Goal: Information Seeking & Learning: Learn about a topic

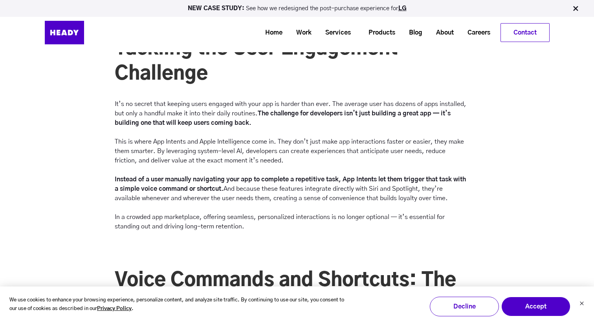
scroll to position [1034, 0]
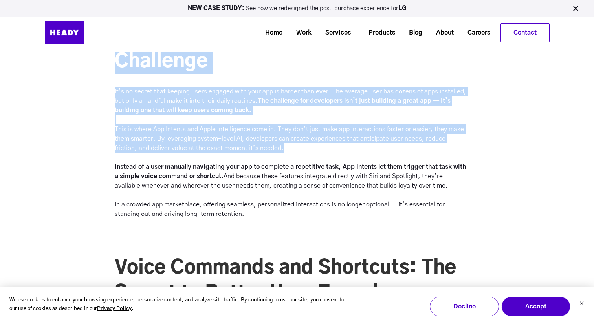
drag, startPoint x: 262, startPoint y: 151, endPoint x: 88, endPoint y: 132, distance: 175.3
click at [88, 132] on div "Tackling the User Engagement Challenge It’s no secret that keeping users engage…" at bounding box center [297, 126] width 594 height 204
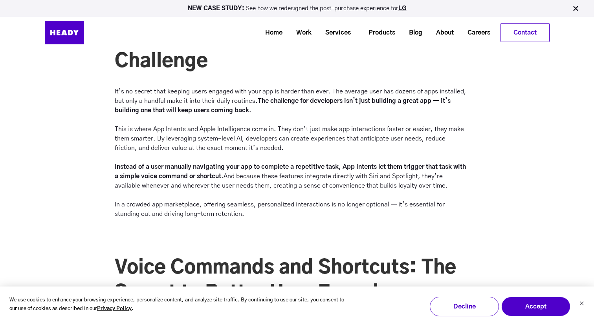
click at [106, 128] on div "Tackling the User Engagement Challenge It’s no secret that keeping users engage…" at bounding box center [297, 126] width 594 height 204
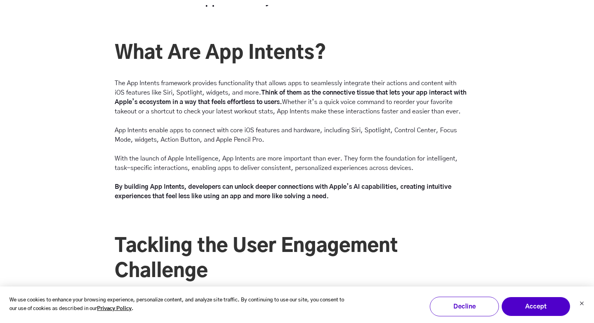
scroll to position [835, 0]
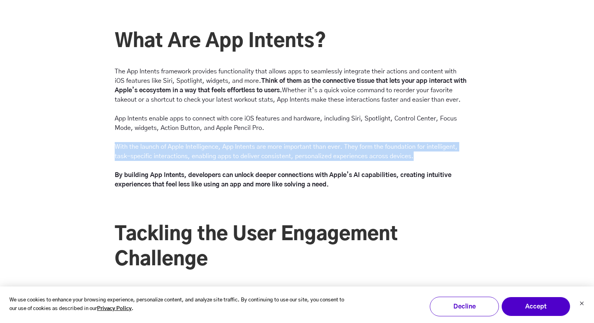
drag, startPoint x: 417, startPoint y: 157, endPoint x: 116, endPoint y: 148, distance: 301.2
click at [116, 148] on p "App Intents enable apps to connect with core iOS features and hardware, includi…" at bounding box center [291, 151] width 352 height 75
copy p "With the launch of Apple Intelligence, App Intents are more important than ever…"
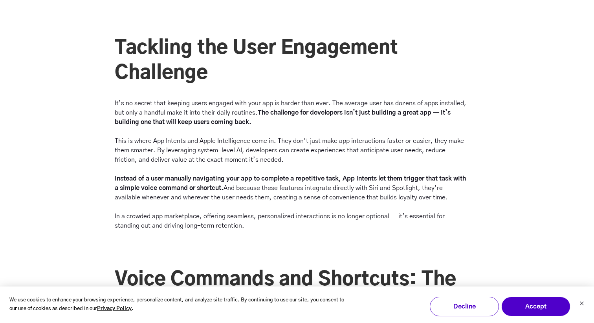
scroll to position [1024, 0]
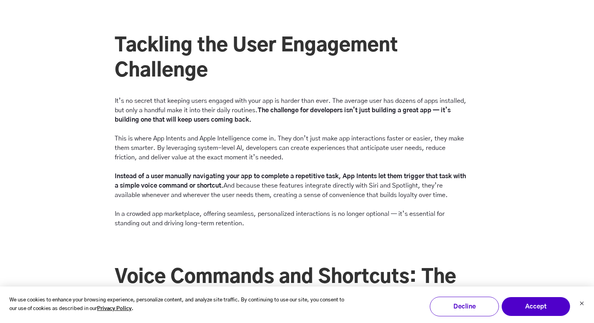
click at [264, 154] on p "It’s no secret that keeping users engaged with your app is harder than ever. Th…" at bounding box center [291, 162] width 352 height 132
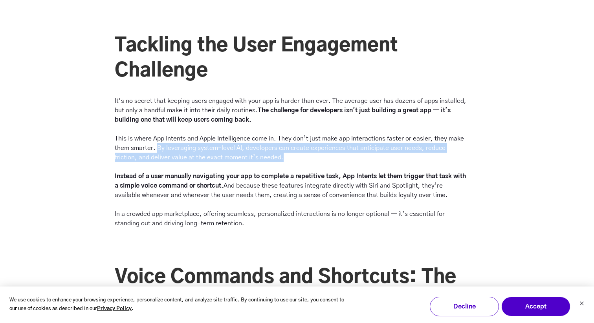
drag, startPoint x: 259, startPoint y: 157, endPoint x: 157, endPoint y: 148, distance: 102.9
click at [157, 148] on p "It’s no secret that keeping users engaged with your app is harder than ever. Th…" at bounding box center [291, 162] width 352 height 132
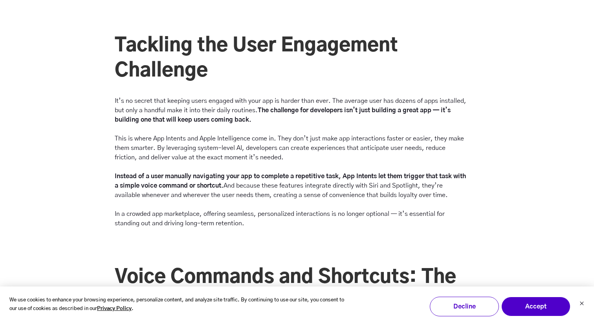
click at [117, 141] on p "It’s no secret that keeping users engaged with your app is harder than ever. Th…" at bounding box center [291, 162] width 352 height 132
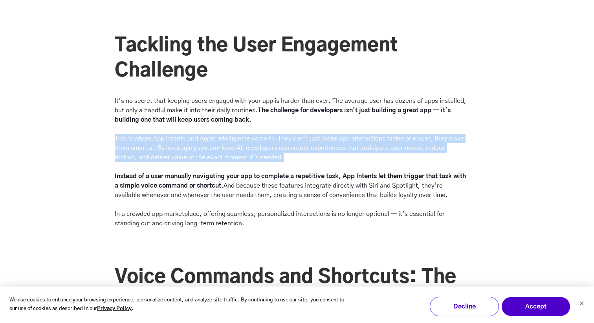
drag, startPoint x: 111, startPoint y: 139, endPoint x: 281, endPoint y: 158, distance: 170.2
click at [281, 158] on div "It’s no secret that keeping users engaged with your app is harder than ever. Th…" at bounding box center [290, 166] width 358 height 141
copy p "This is where App Intents and Apple Intelligence come in. They don’t just make …"
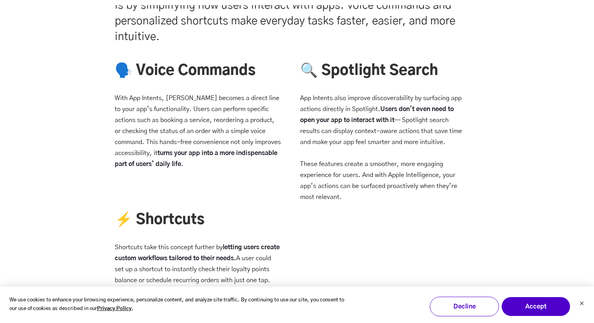
scroll to position [1371, 0]
click at [355, 174] on p "App Intents also improve discoverability by surfacing app actions directly in S…" at bounding box center [383, 147] width 166 height 110
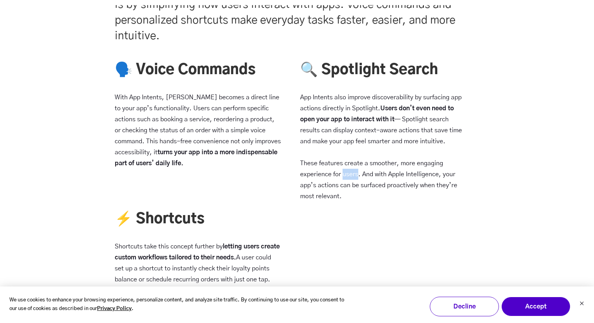
click at [355, 174] on p "App Intents also improve discoverability by surfacing app actions directly in S…" at bounding box center [383, 147] width 166 height 110
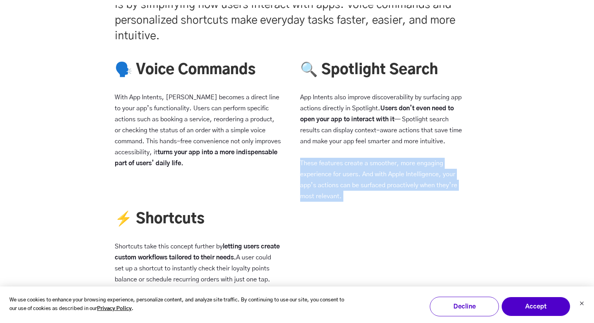
click at [355, 174] on p "App Intents also improve discoverability by surfacing app actions directly in S…" at bounding box center [383, 147] width 166 height 110
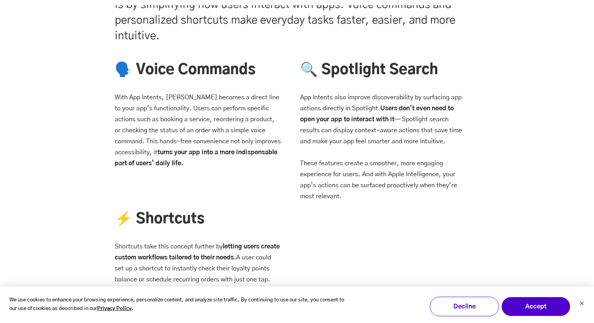
click at [327, 227] on div "🔍 Spotlight Search App Intents also improve discoverability by surfacing app ac…" at bounding box center [378, 145] width 176 height 170
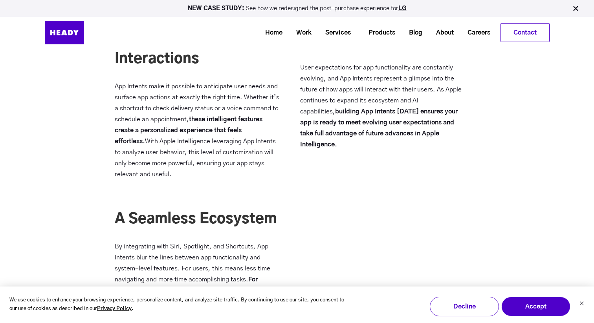
scroll to position [2515, 0]
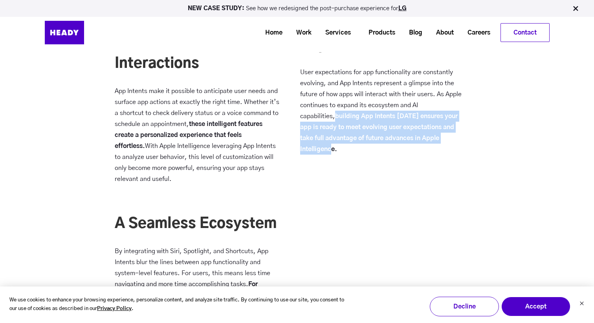
drag, startPoint x: 298, startPoint y: 112, endPoint x: 453, endPoint y: 133, distance: 155.8
click at [453, 133] on div "Staying Ahead of User Expectations User expectations for app functionality are …" at bounding box center [378, 90] width 176 height 148
copy strong "building App Intents [DATE] ensures your app is ready to meet evolving user exp…"
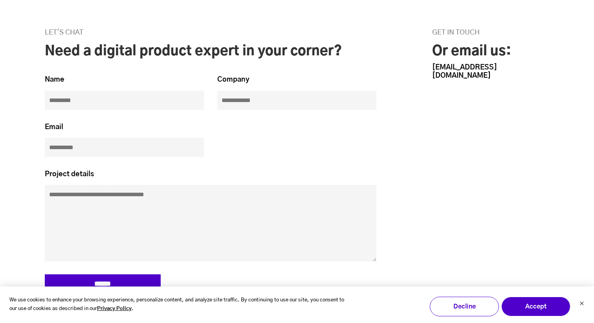
scroll to position [3774, 0]
